Goal: Transaction & Acquisition: Book appointment/travel/reservation

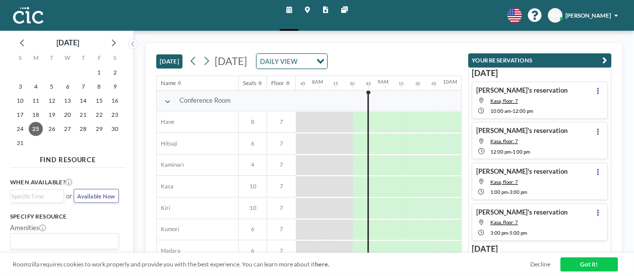
scroll to position [0, 540]
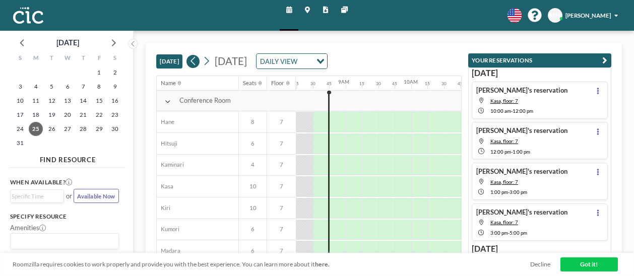
click at [199, 62] on button at bounding box center [192, 61] width 13 height 13
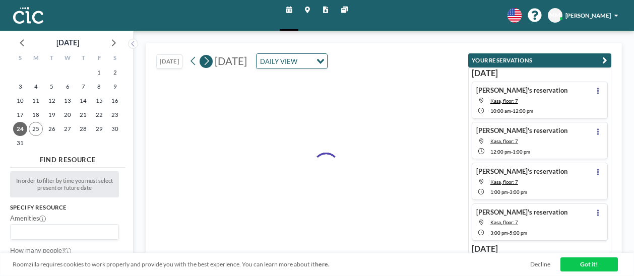
click at [204, 61] on icon at bounding box center [206, 61] width 8 height 12
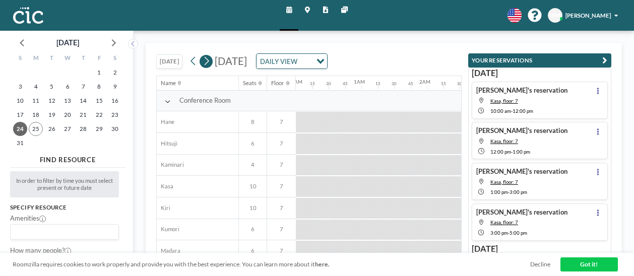
click at [204, 61] on icon at bounding box center [206, 61] width 8 height 12
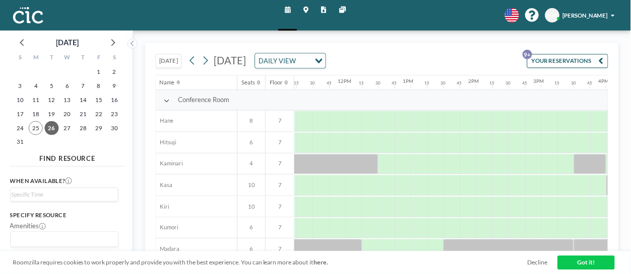
scroll to position [0, 732]
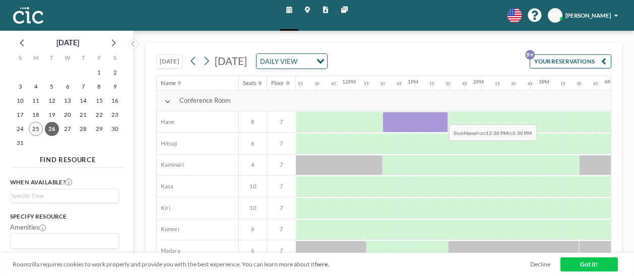
drag, startPoint x: 382, startPoint y: 117, endPoint x: 441, endPoint y: 116, distance: 59.5
click at [441, 116] on div at bounding box center [414, 122] width 65 height 21
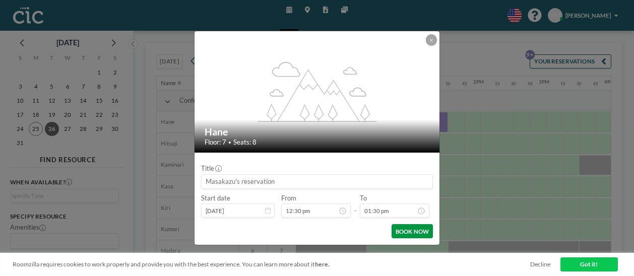
click at [414, 230] on button "BOOK NOW" at bounding box center [411, 231] width 41 height 14
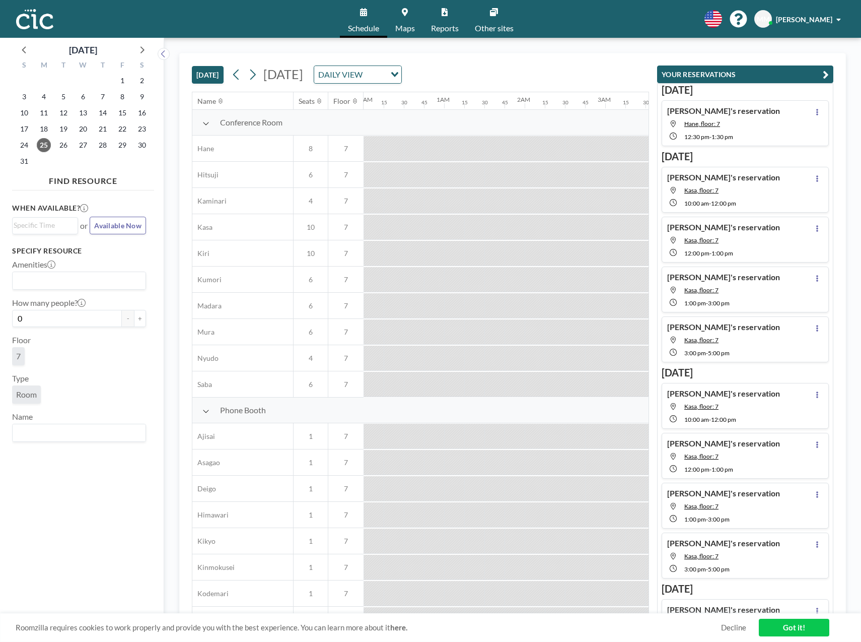
scroll to position [0, 705]
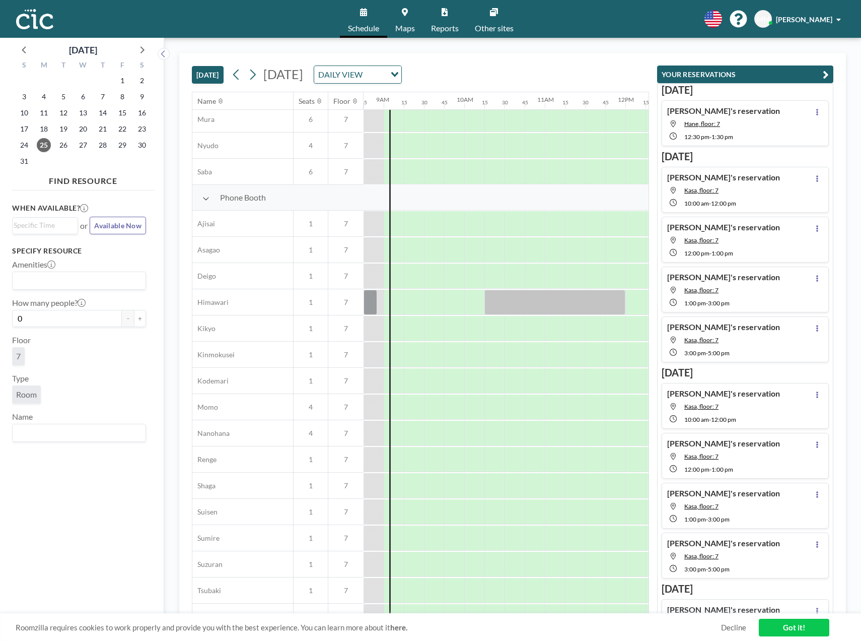
drag, startPoint x: 431, startPoint y: 613, endPoint x: 484, endPoint y: 611, distance: 52.4
click at [484, 611] on div "TODAY Monday, August 25, 2025 DAILY VIEW Loading... Name Seats Floor 12AM 15 30…" at bounding box center [512, 340] width 667 height 574
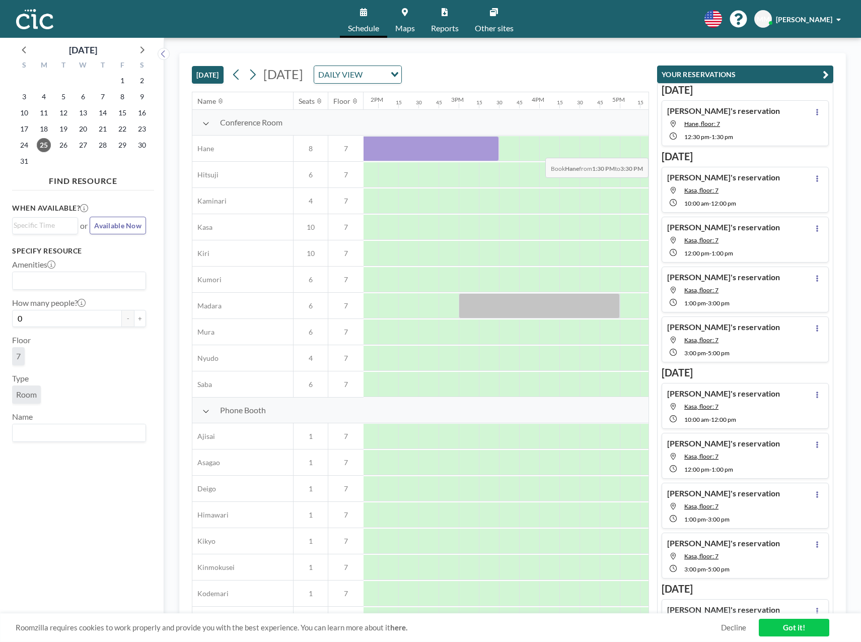
scroll to position [0, 1117]
drag, startPoint x: 537, startPoint y: 148, endPoint x: 496, endPoint y: 147, distance: 41.8
click at [496, 147] on div at bounding box center [214, 148] width 1934 height 26
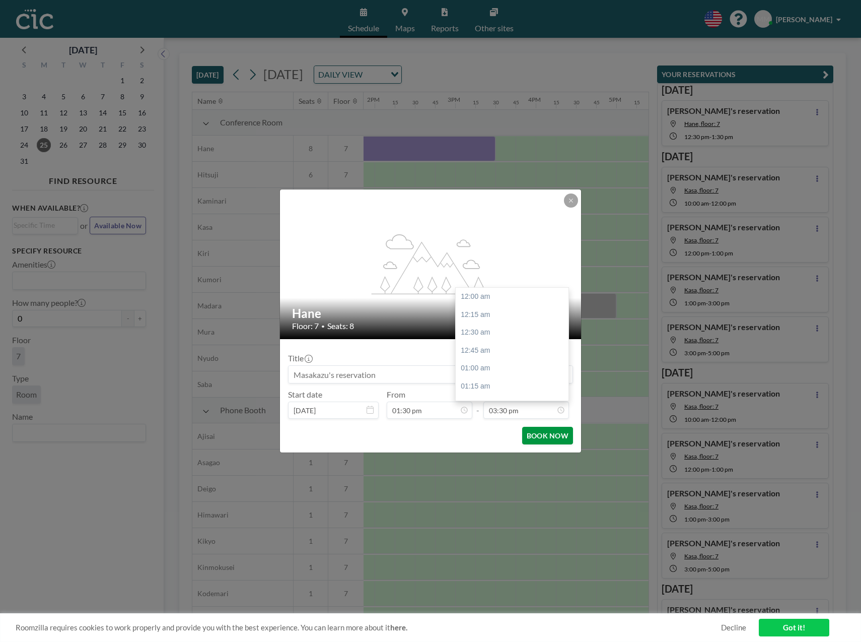
scroll to position [1112, 0]
click at [557, 433] on button "BOOK NOW" at bounding box center [547, 436] width 51 height 18
